Goal: Information Seeking & Learning: Understand process/instructions

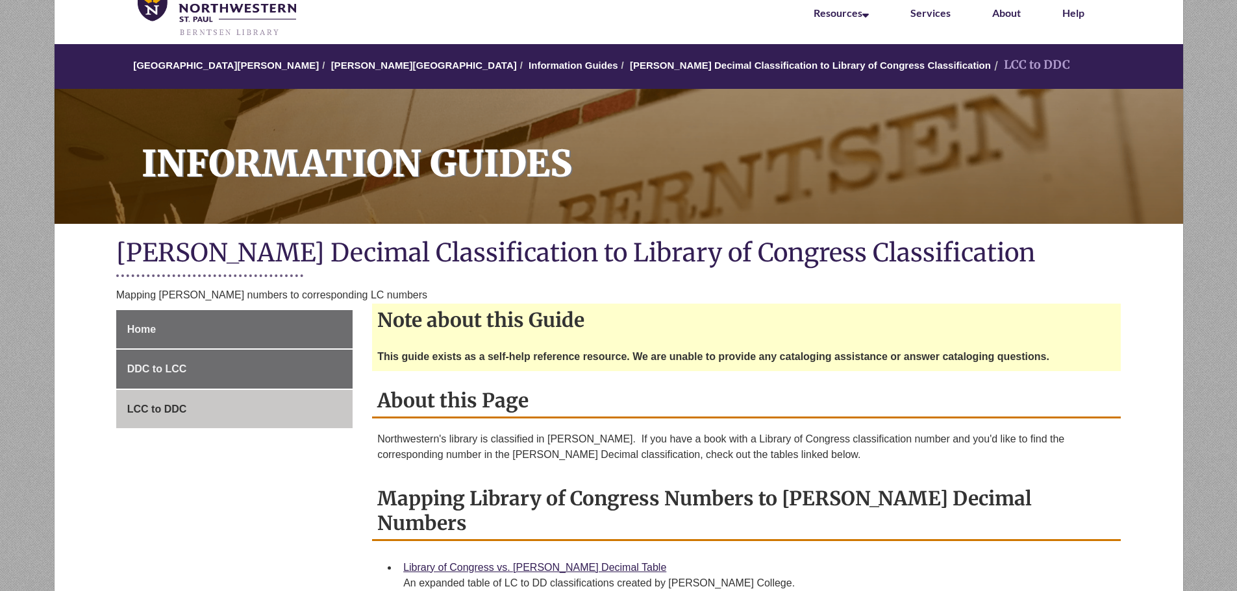
scroll to position [130, 0]
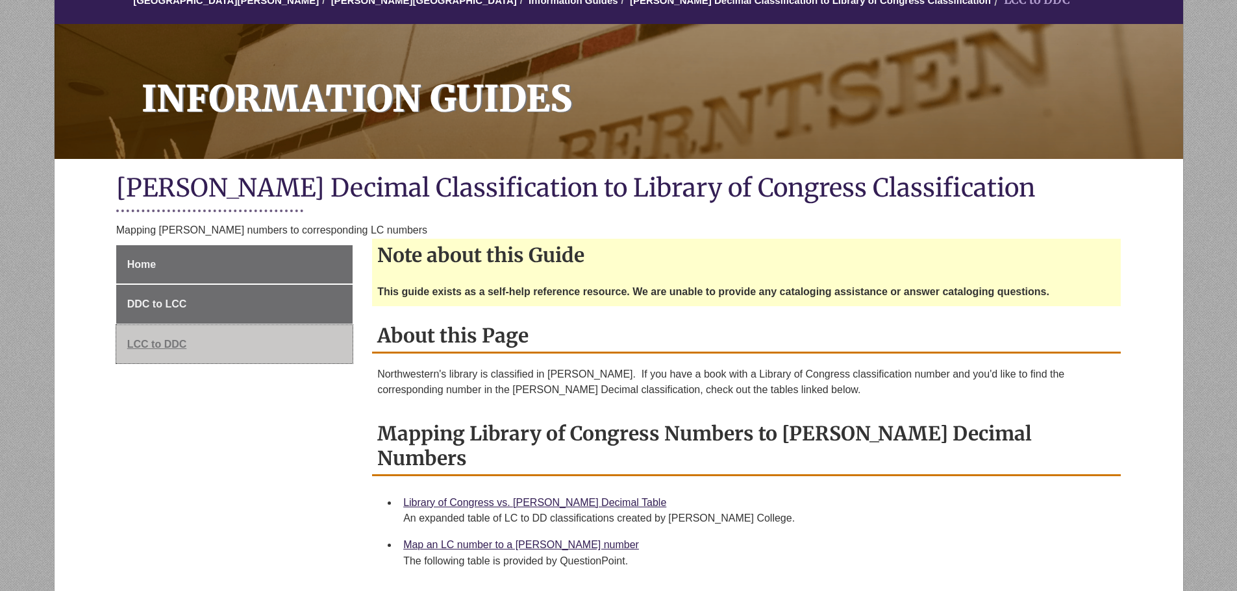
click at [135, 347] on span "LCC to DDC" at bounding box center [157, 344] width 60 height 11
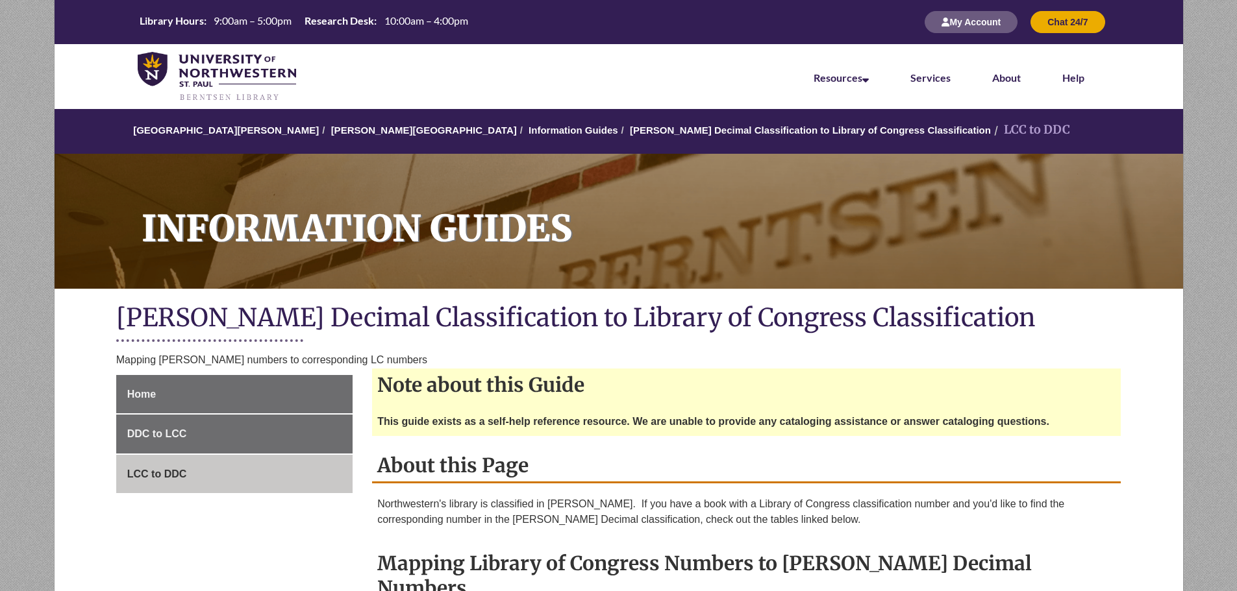
scroll to position [325, 0]
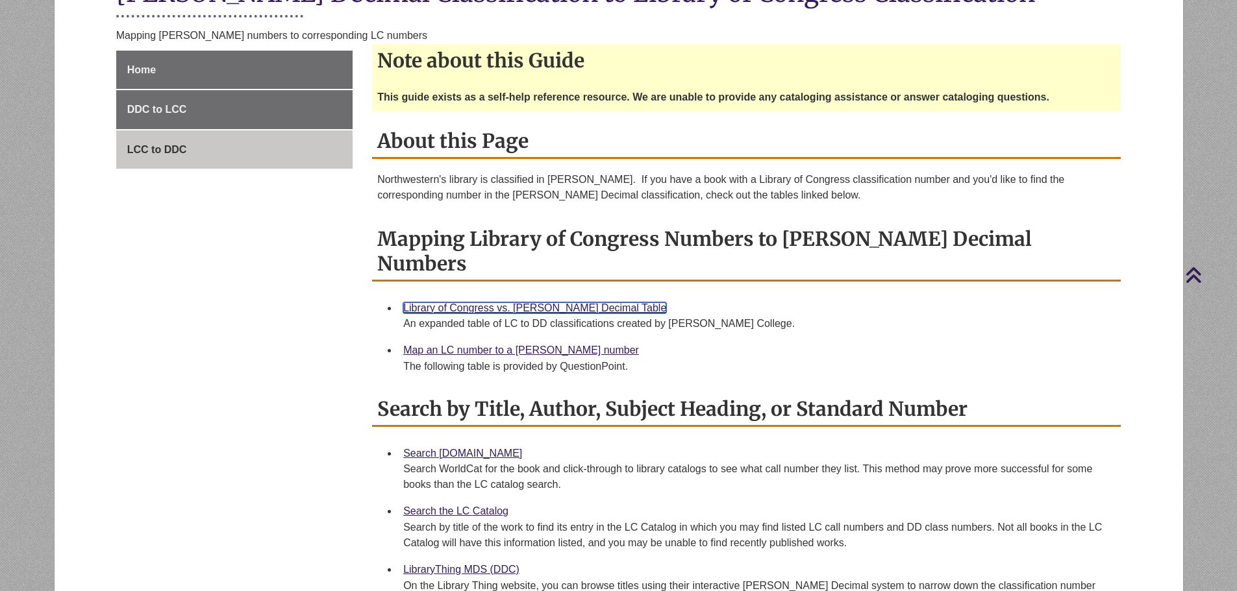
click at [538, 303] on link "Library of Congress vs. [PERSON_NAME] Decimal Table" at bounding box center [534, 308] width 263 height 11
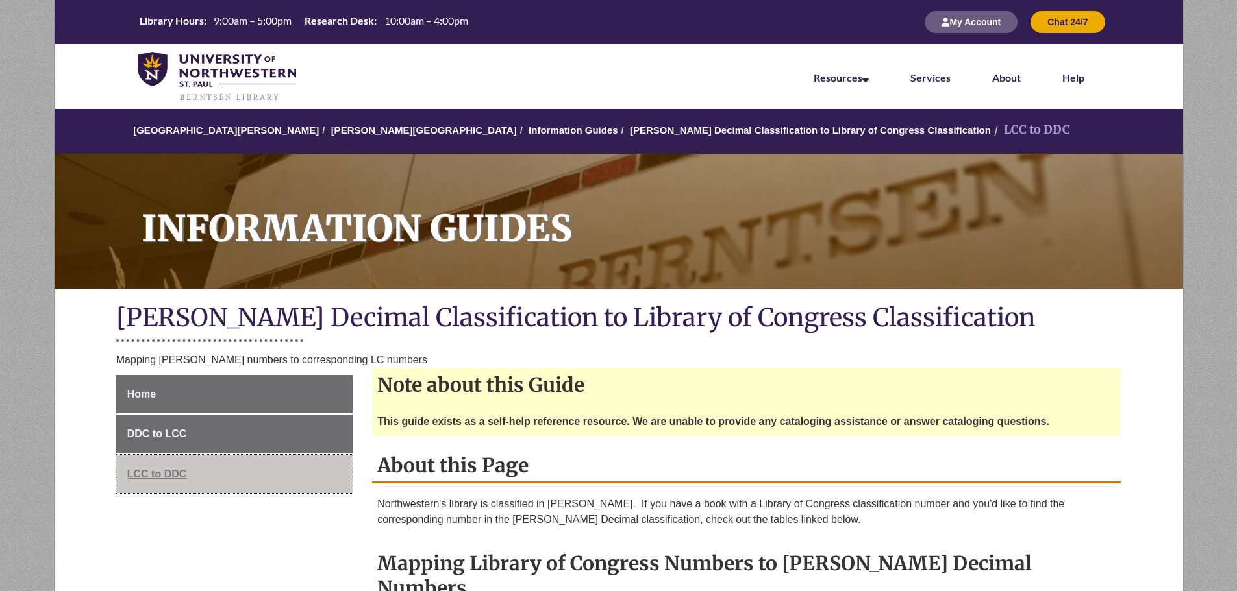
click at [161, 469] on span "LCC to DDC" at bounding box center [157, 474] width 60 height 11
click at [162, 475] on span "LCC to DDC" at bounding box center [157, 474] width 60 height 11
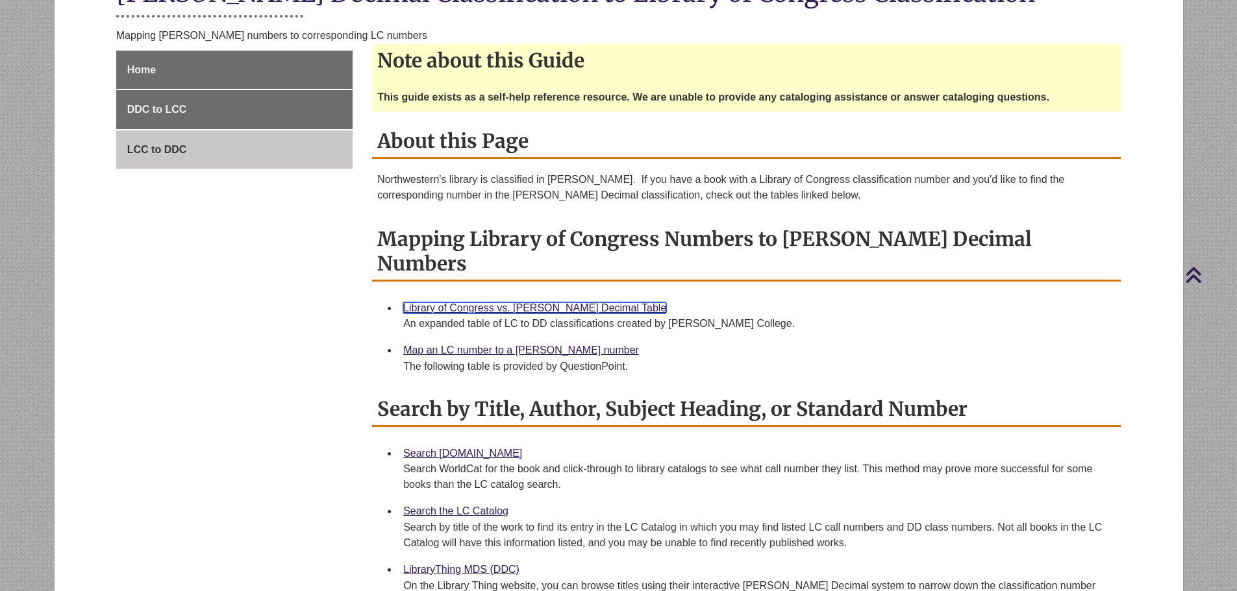
click at [518, 303] on link "Library of Congress vs. [PERSON_NAME] Decimal Table" at bounding box center [534, 308] width 263 height 11
